Goal: Task Accomplishment & Management: Manage account settings

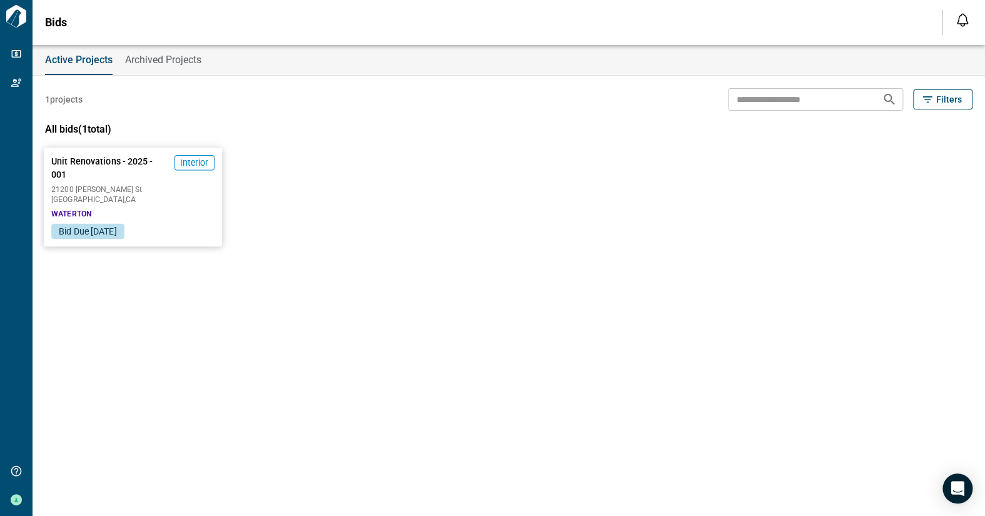
click at [142, 184] on div "Unit Renovations - 2025 - 001 Interior [GEOGRAPHIC_DATA][PERSON_NAME] , [GEOGRA…" at bounding box center [133, 186] width 178 height 76
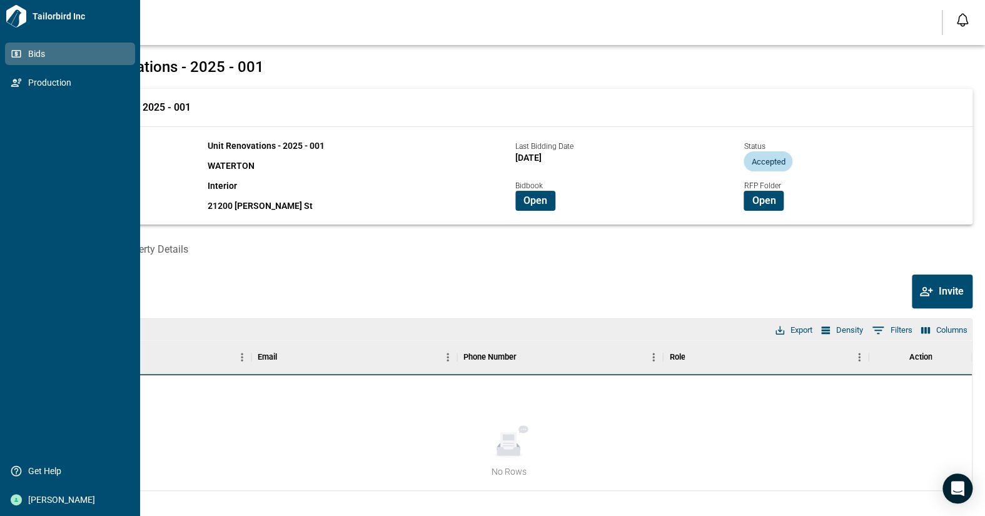
click at [31, 51] on span "Bids" at bounding box center [72, 54] width 101 height 13
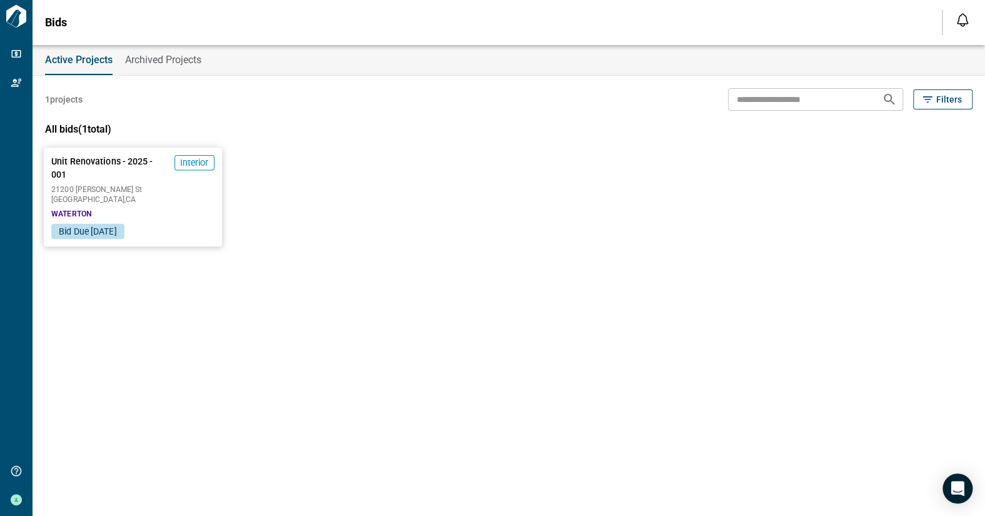
click at [167, 198] on span "[GEOGRAPHIC_DATA] , [GEOGRAPHIC_DATA]" at bounding box center [132, 200] width 163 height 8
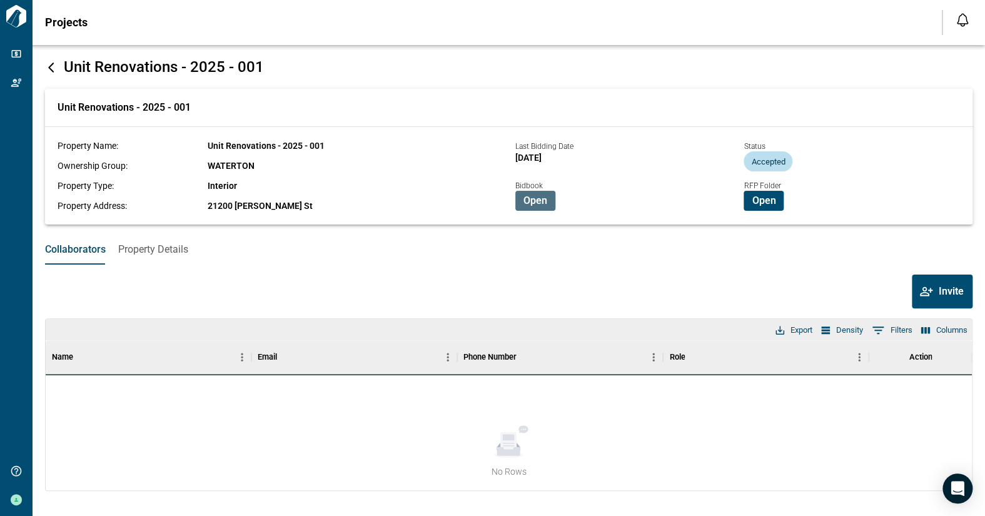
click at [532, 203] on span "Open" at bounding box center [535, 200] width 24 height 13
